Goal: Transaction & Acquisition: Register for event/course

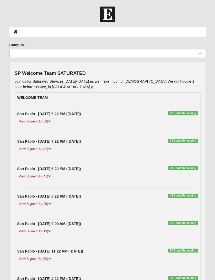
click at [41, 230] on link "View Signed Up (19)" at bounding box center [34, 231] width 35 height 5
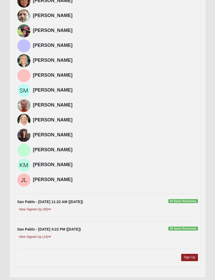
scroll to position [337, 0]
click at [190, 259] on link "Sign Up" at bounding box center [189, 257] width 17 height 7
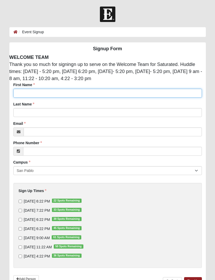
click at [37, 93] on input "First Name" at bounding box center [107, 93] width 188 height 9
type input "George"
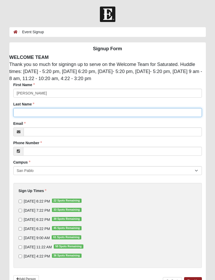
type input "Burkhart"
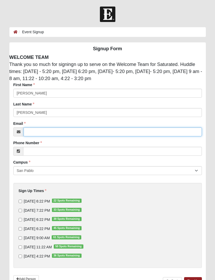
type input "georgeburkhart63@hotmail.com"
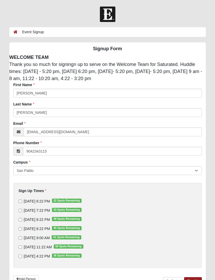
type input "(904) 234-3115"
click at [21, 239] on input "9/14/2025 9:00 AM 61 Spots Remaining" at bounding box center [20, 237] width 3 height 3
checkbox input "true"
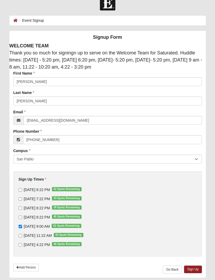
scroll to position [11, 0]
click at [193, 268] on link "Sign Up" at bounding box center [193, 270] width 18 height 8
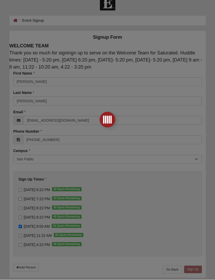
scroll to position [0, 0]
